Goal: Find contact information: Find contact information

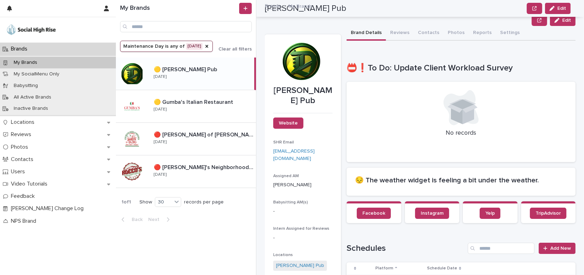
scroll to position [127, 0]
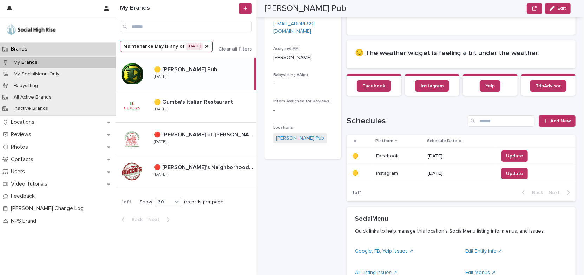
click at [445, 157] on p "[DATE]" at bounding box center [459, 156] width 65 height 6
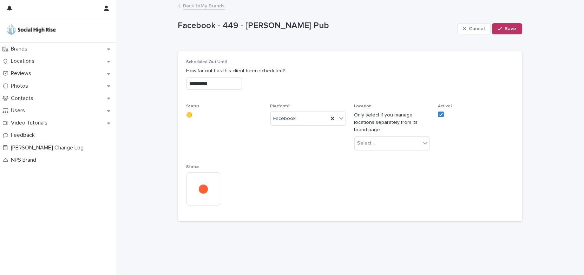
click at [242, 85] on input "**********" at bounding box center [213, 84] width 55 height 12
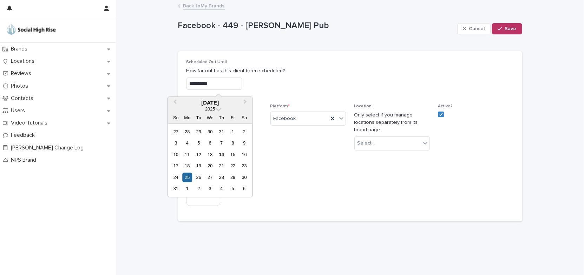
click at [370, 32] on div "Facebook - 449 - [PERSON_NAME] Pub" at bounding box center [316, 29] width 276 height 16
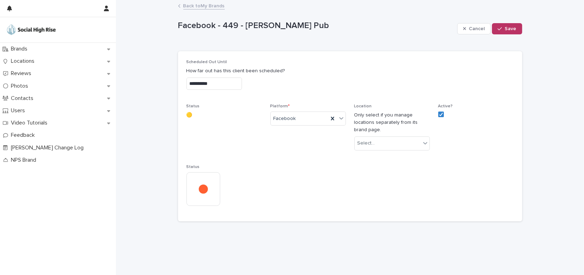
click at [214, 2] on link "Back to My Brands" at bounding box center [203, 5] width 41 height 8
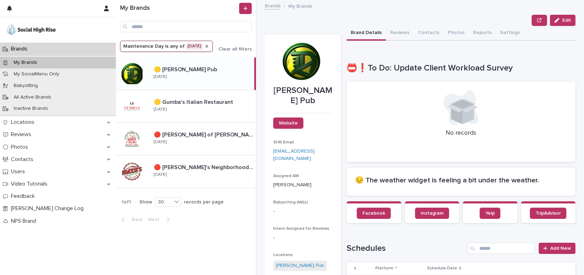
click at [208, 46] on icon "Maintenance Day" at bounding box center [207, 47] width 6 height 6
click at [167, 45] on icon "Maintenance Day" at bounding box center [168, 46] width 7 height 7
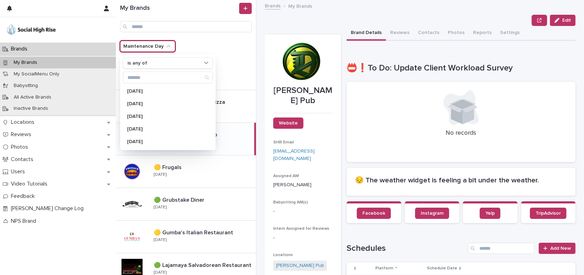
click at [272, 22] on div "Edit" at bounding box center [420, 20] width 311 height 11
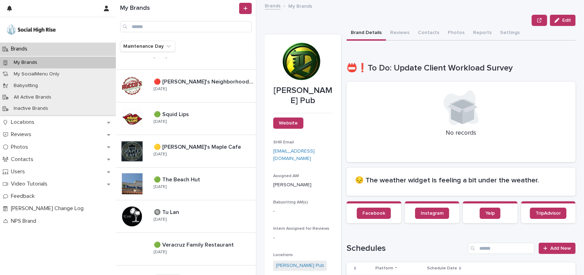
scroll to position [446, 0]
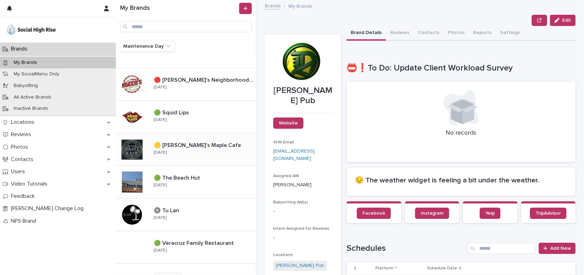
click at [231, 151] on div "🟡 [PERSON_NAME]'s Maple Cafe 🟡 [PERSON_NAME]'s Maple Cafe [DATE]" at bounding box center [202, 149] width 108 height 20
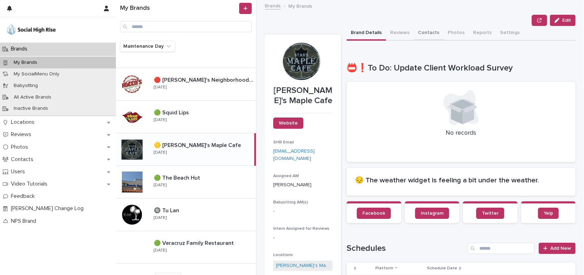
click at [421, 32] on button "Contacts" at bounding box center [428, 33] width 30 height 15
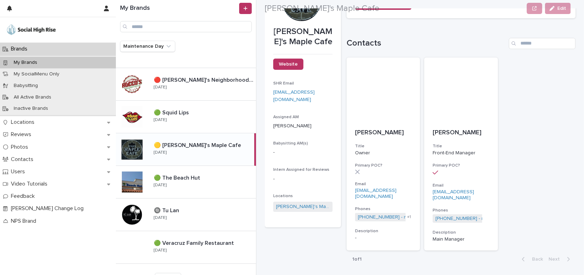
scroll to position [61, 0]
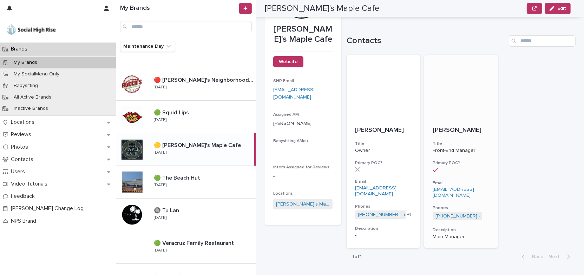
click at [464, 114] on div at bounding box center [460, 86] width 73 height 63
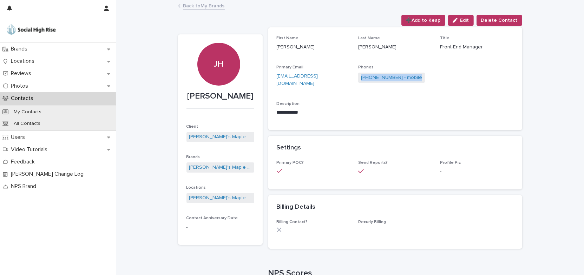
drag, startPoint x: 357, startPoint y: 76, endPoint x: 410, endPoint y: 77, distance: 53.0
click at [410, 77] on span "[PHONE_NUMBER] - mobile" at bounding box center [391, 78] width 67 height 10
copy link "[PHONE_NUMBER] - mobile"
